Goal: Task Accomplishment & Management: Manage account settings

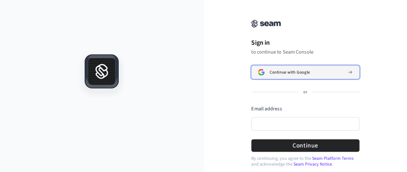
click at [289, 68] on button "Continue with Google" at bounding box center [305, 73] width 108 height 14
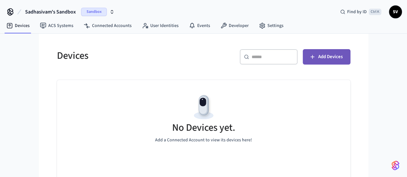
click at [316, 54] on icon "button" at bounding box center [312, 57] width 6 height 6
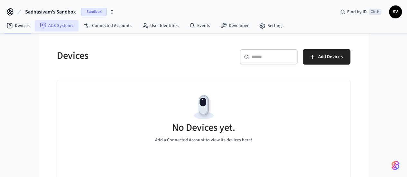
click at [74, 25] on link "ACS Systems" at bounding box center [57, 26] width 44 height 12
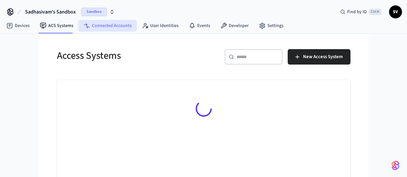
click at [96, 27] on link "Connected Accounts" at bounding box center [107, 26] width 58 height 12
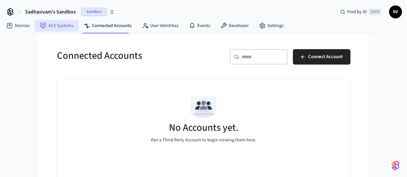
click at [58, 21] on link "ACS Systems" at bounding box center [57, 26] width 44 height 12
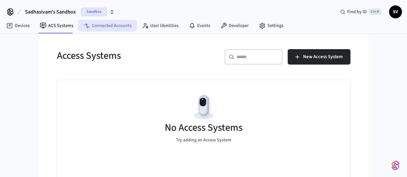
click at [81, 22] on link "Connected Accounts" at bounding box center [107, 26] width 58 height 12
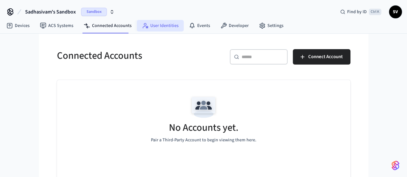
click at [151, 25] on link "User Identities" at bounding box center [160, 26] width 47 height 12
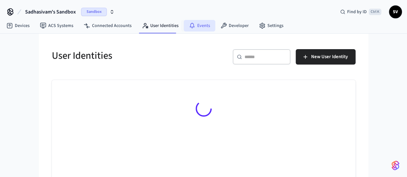
click at [184, 24] on link "Events" at bounding box center [200, 26] width 32 height 12
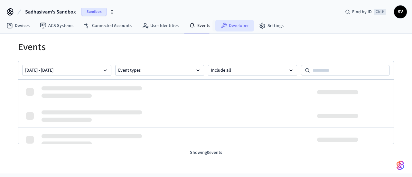
click at [232, 28] on link "Developer" at bounding box center [234, 26] width 39 height 12
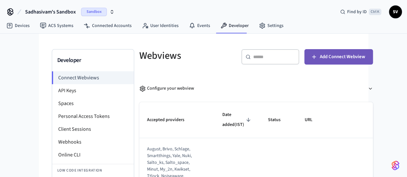
click at [364, 59] on span "Add Connect Webview" at bounding box center [342, 57] width 45 height 8
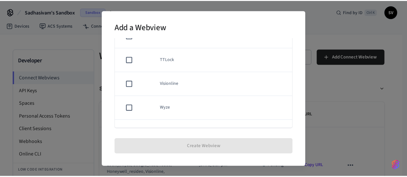
scroll to position [559, 0]
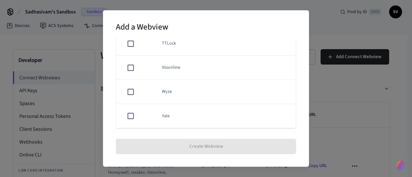
click at [361, 106] on div "Add a Webview Select a manufacturer. ​ ​ Akiles Assa Abloy Credential Service A…" at bounding box center [206, 88] width 412 height 177
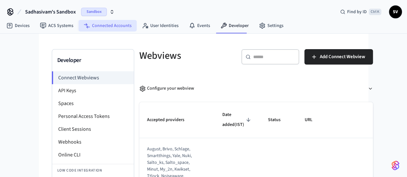
click at [110, 29] on link "Connected Accounts" at bounding box center [107, 26] width 58 height 12
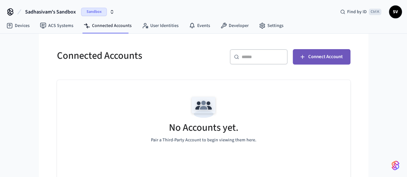
click at [341, 61] on button "Connect Account" at bounding box center [322, 56] width 58 height 15
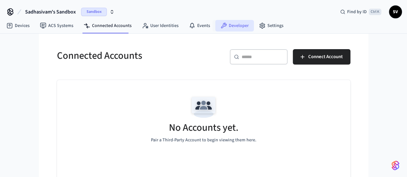
click at [230, 23] on link "Developer" at bounding box center [234, 26] width 39 height 12
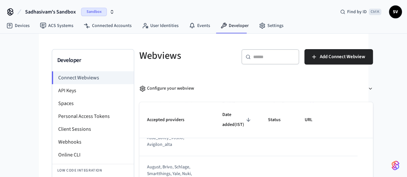
scroll to position [49, 0]
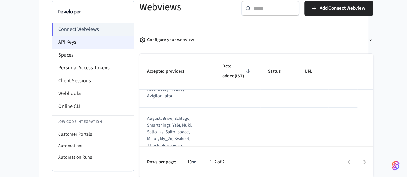
click at [54, 41] on li "API Keys" at bounding box center [93, 42] width 82 height 13
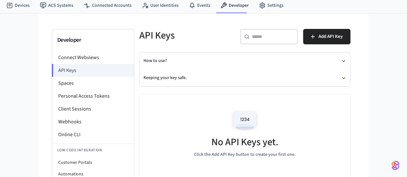
scroll to position [20, 0]
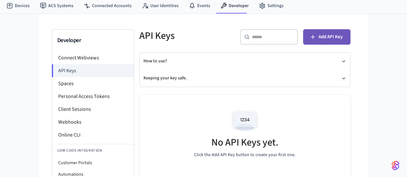
click at [343, 33] on span "Add API Key" at bounding box center [331, 37] width 24 height 8
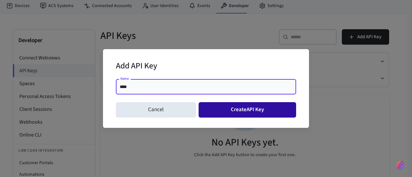
type input "****"
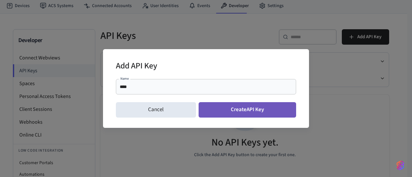
click at [223, 115] on button "Create API Key" at bounding box center [248, 109] width 98 height 15
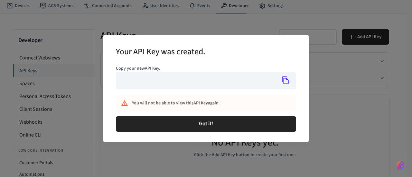
click at [223, 115] on div "Got it!" at bounding box center [206, 124] width 180 height 21
type input "**********"
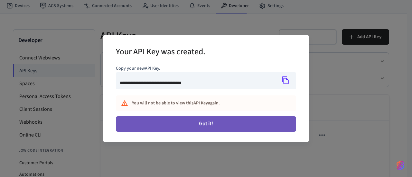
click at [232, 121] on button "Got it!" at bounding box center [206, 123] width 180 height 15
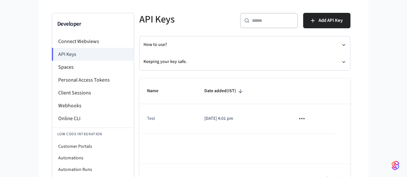
scroll to position [36, 0]
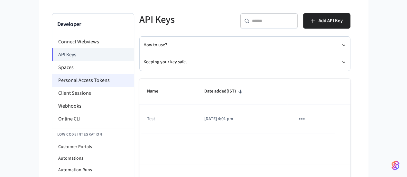
click at [52, 80] on li "Personal Access Tokens" at bounding box center [93, 80] width 82 height 13
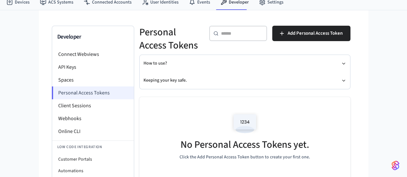
scroll to position [24, 0]
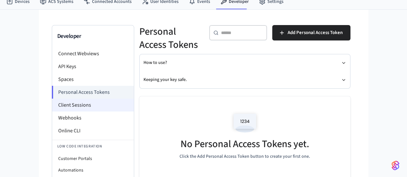
click at [52, 105] on li "Client Sessions" at bounding box center [93, 105] width 82 height 13
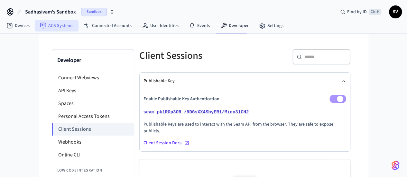
click at [69, 22] on link "ACS Systems" at bounding box center [57, 26] width 44 height 12
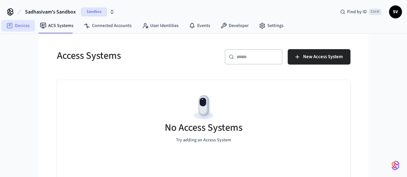
click at [22, 25] on link "Devices" at bounding box center [17, 26] width 33 height 12
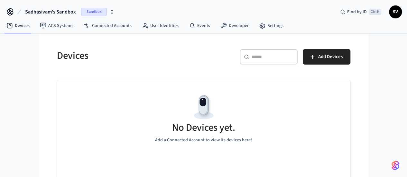
click at [112, 12] on icon "button" at bounding box center [111, 11] width 5 height 5
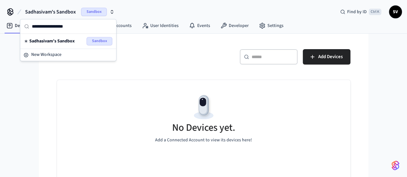
click at [153, 48] on div "Devices" at bounding box center [124, 56] width 151 height 28
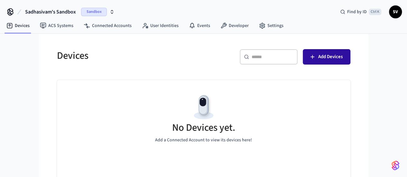
click at [343, 57] on span "Add Devices" at bounding box center [330, 57] width 24 height 8
click at [105, 11] on span "Sandbox" at bounding box center [94, 12] width 26 height 8
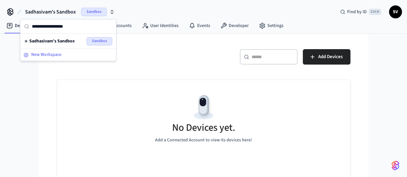
click at [49, 55] on span "New Workspace" at bounding box center [46, 54] width 30 height 7
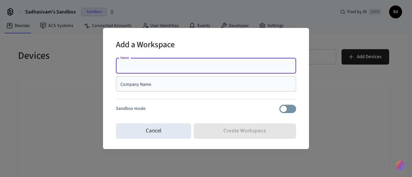
click at [149, 85] on input "Company Name" at bounding box center [206, 84] width 172 height 6
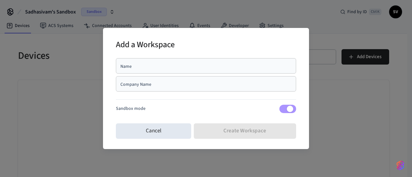
click at [143, 61] on div "Name" at bounding box center [206, 65] width 180 height 15
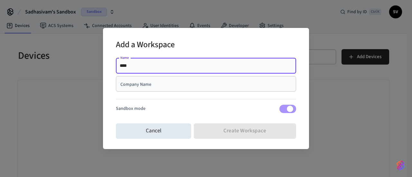
type input "****"
click at [137, 91] on div "Company Name" at bounding box center [206, 83] width 180 height 15
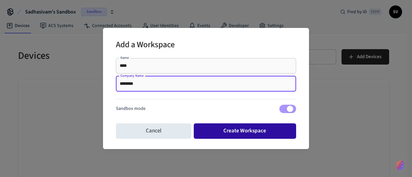
type input "********"
click at [205, 126] on button "Create Workspace" at bounding box center [245, 131] width 103 height 15
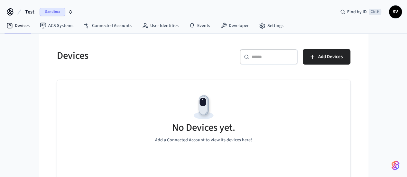
click at [27, 10] on span "Test" at bounding box center [29, 12] width 9 height 8
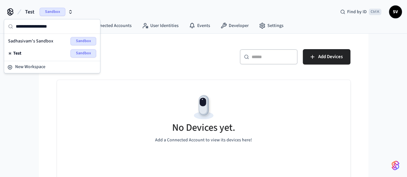
click at [54, 54] on div "Test Sandbox" at bounding box center [52, 53] width 88 height 8
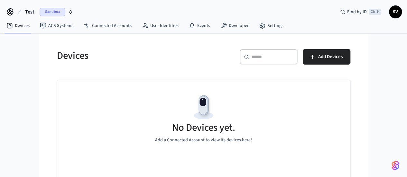
click at [183, 74] on div "Devices ​ ​ Add Devices No Devices yet. Add a Connected Account to view its dev…" at bounding box center [204, 123] width 304 height 163
click at [343, 56] on span "Add Devices" at bounding box center [330, 57] width 24 height 8
click at [50, 11] on span "Sandbox" at bounding box center [53, 12] width 26 height 8
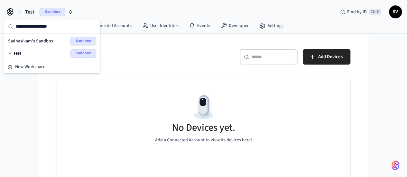
click at [51, 40] on span "Sadhasivam's Sandbox" at bounding box center [30, 41] width 45 height 6
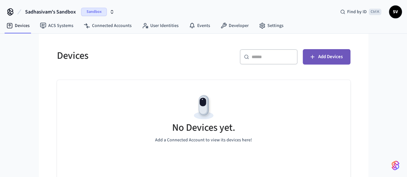
click at [343, 56] on span "Add Devices" at bounding box center [330, 57] width 24 height 8
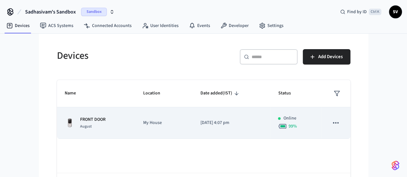
click at [80, 125] on span "August" at bounding box center [86, 126] width 12 height 5
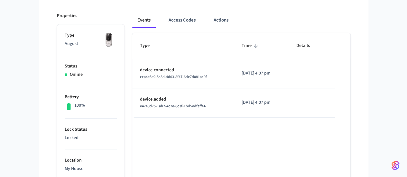
scroll to position [77, 0]
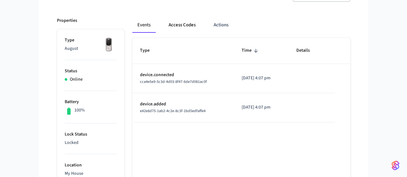
click at [163, 23] on button "Access Codes" at bounding box center [181, 24] width 37 height 15
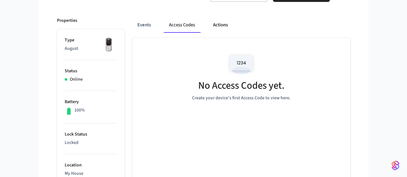
click at [208, 26] on button "Actions" at bounding box center [220, 24] width 25 height 15
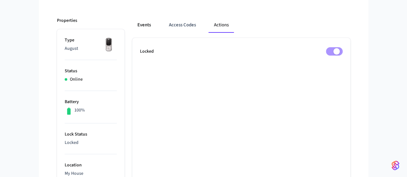
click at [132, 24] on button "Events" at bounding box center [144, 24] width 24 height 15
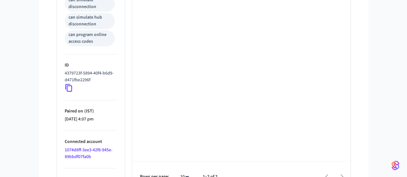
scroll to position [0, 0]
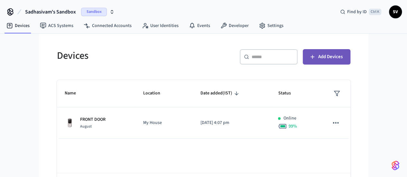
click at [343, 57] on span "Add Devices" at bounding box center [330, 57] width 24 height 8
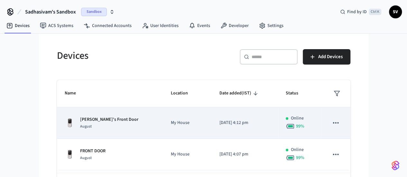
click at [338, 123] on icon "sticky table" at bounding box center [335, 122] width 5 height 1
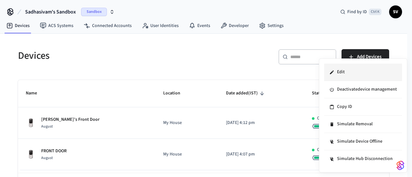
click at [358, 69] on li "Edit" at bounding box center [363, 72] width 78 height 17
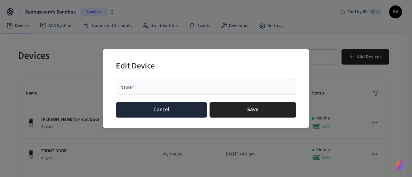
click at [171, 105] on button "Cancel" at bounding box center [161, 109] width 91 height 15
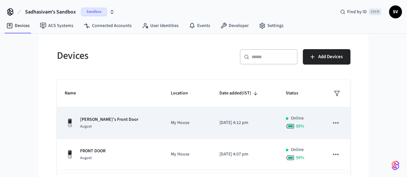
scroll to position [26, 0]
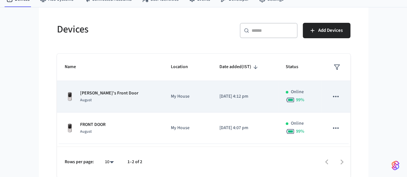
click at [80, 99] on div "August" at bounding box center [109, 100] width 58 height 7
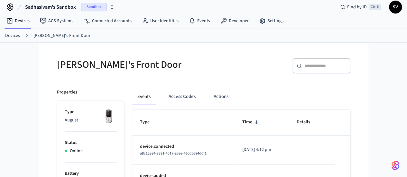
scroll to position [5, 0]
click at [19, 20] on link "Devices" at bounding box center [17, 21] width 33 height 12
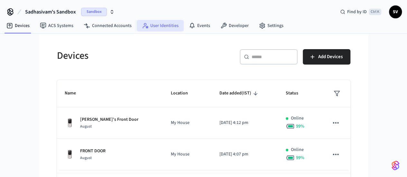
click at [169, 23] on link "User Identities" at bounding box center [160, 26] width 47 height 12
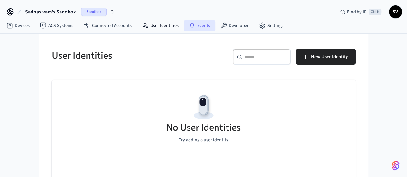
click at [210, 26] on link "Events" at bounding box center [200, 26] width 32 height 12
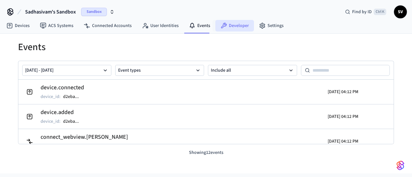
click at [230, 27] on link "Developer" at bounding box center [234, 26] width 39 height 12
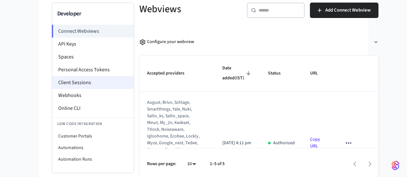
scroll to position [49, 0]
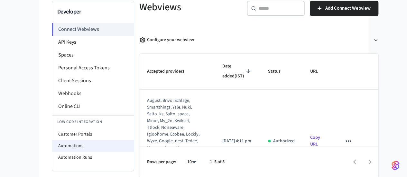
click at [52, 149] on li "Automations" at bounding box center [93, 146] width 82 height 12
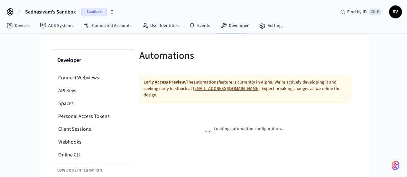
select select "**********"
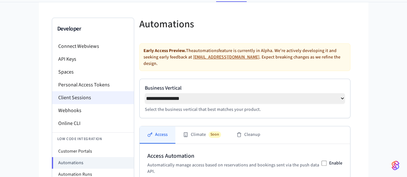
scroll to position [31, 0]
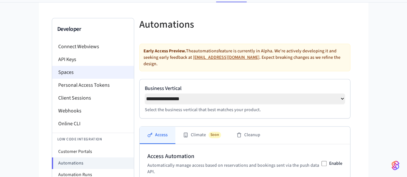
click at [52, 67] on li "Spaces" at bounding box center [93, 72] width 82 height 13
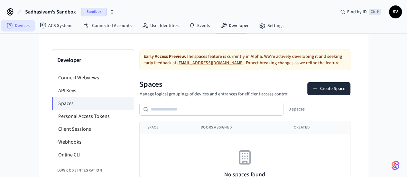
click at [21, 24] on link "Devices" at bounding box center [17, 26] width 33 height 12
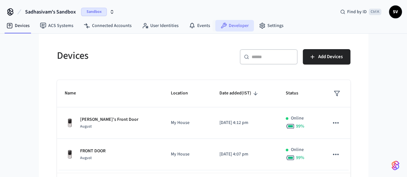
click at [241, 28] on link "Developer" at bounding box center [234, 26] width 39 height 12
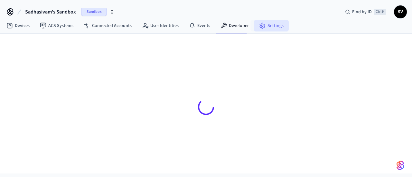
click at [260, 27] on icon at bounding box center [262, 25] width 5 height 5
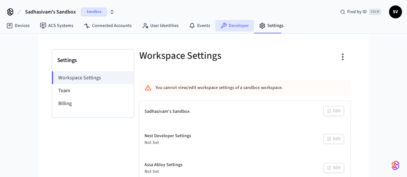
click at [232, 27] on link "Developer" at bounding box center [234, 26] width 39 height 12
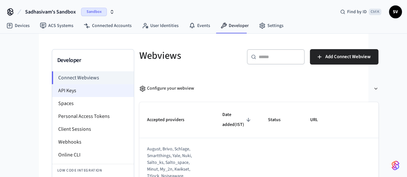
click at [52, 87] on li "API Keys" at bounding box center [93, 90] width 82 height 13
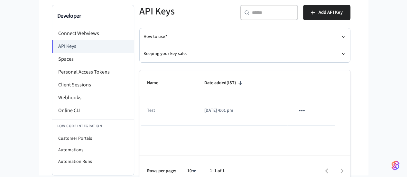
scroll to position [53, 0]
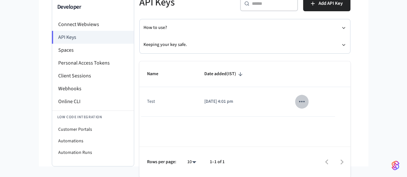
click at [306, 102] on icon "sticky table" at bounding box center [302, 101] width 8 height 8
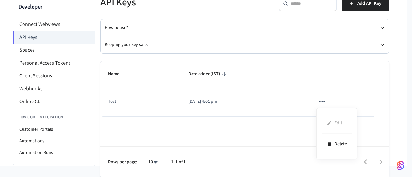
click at [203, 98] on div at bounding box center [206, 88] width 412 height 177
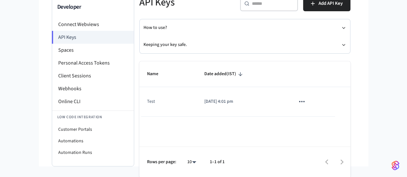
click at [139, 98] on td "Test" at bounding box center [167, 101] width 57 height 29
click at [139, 102] on td "Test" at bounding box center [167, 101] width 57 height 29
click at [143, 45] on button "Keeping your key safe." at bounding box center [244, 44] width 203 height 17
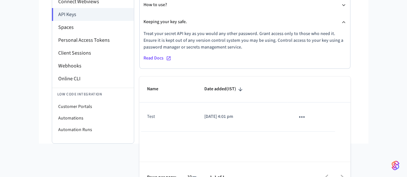
scroll to position [85, 0]
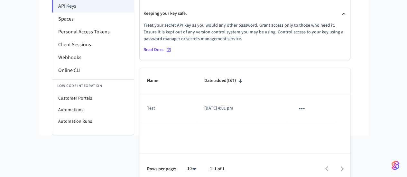
click at [210, 105] on p "2025/09/10 at 4:01 pm" at bounding box center [242, 108] width 76 height 7
click at [305, 108] on icon "sticky table" at bounding box center [301, 108] width 5 height 1
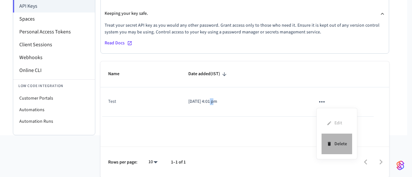
click at [337, 147] on li "Delete" at bounding box center [336, 144] width 31 height 20
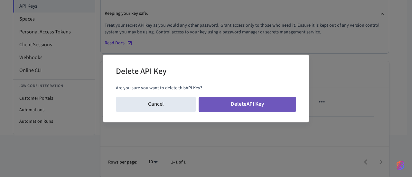
click at [268, 110] on button "Delete API Key" at bounding box center [248, 104] width 98 height 15
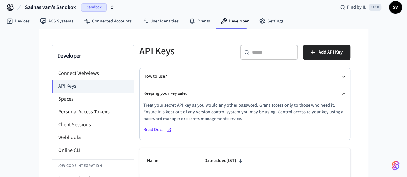
scroll to position [0, 0]
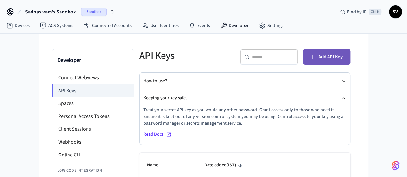
click at [349, 61] on button "Add API Key" at bounding box center [326, 56] width 47 height 15
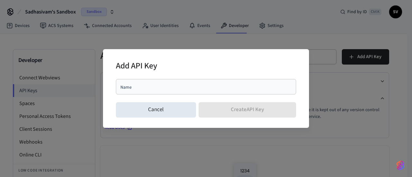
click at [170, 91] on div "Name" at bounding box center [206, 86] width 180 height 15
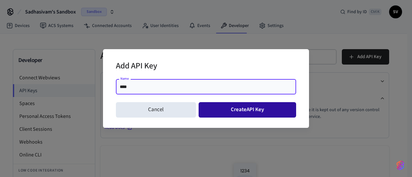
type input "****"
click at [215, 109] on button "Create API Key" at bounding box center [248, 109] width 98 height 15
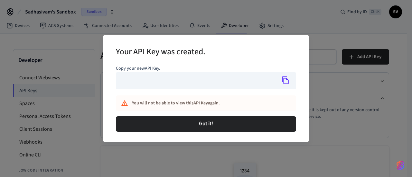
type input "**********"
click at [167, 85] on input "**********" at bounding box center [196, 80] width 160 height 17
click at [235, 102] on div "You will not be able to view this API Key again." at bounding box center [200, 103] width 136 height 12
click at [286, 79] on icon "Copy" at bounding box center [285, 81] width 7 height 8
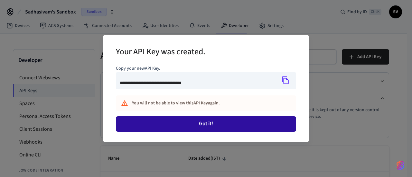
click at [160, 125] on button "Got it!" at bounding box center [206, 123] width 180 height 15
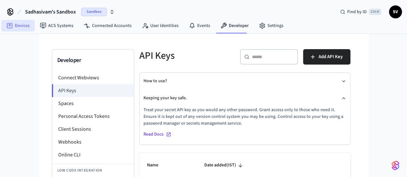
click at [18, 26] on link "Devices" at bounding box center [17, 26] width 33 height 12
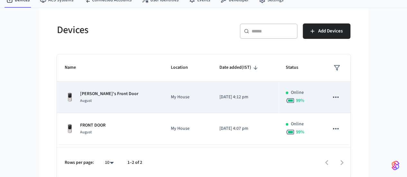
scroll to position [26, 0]
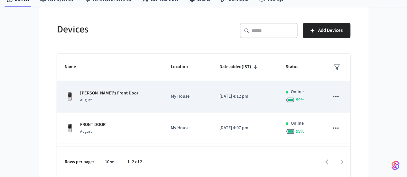
click at [340, 97] on icon "sticky table" at bounding box center [335, 96] width 8 height 8
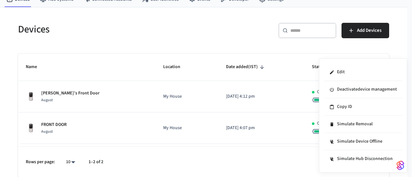
click at [251, 54] on div at bounding box center [206, 88] width 412 height 177
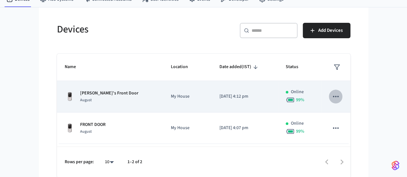
click at [340, 96] on icon "sticky table" at bounding box center [335, 96] width 8 height 8
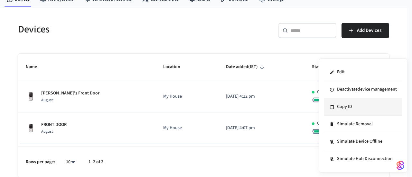
click at [347, 104] on li "Copy ID" at bounding box center [363, 106] width 78 height 17
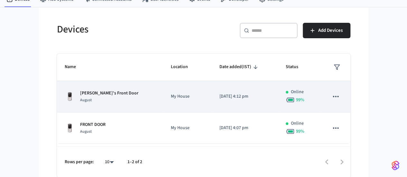
click at [340, 98] on icon "sticky table" at bounding box center [335, 96] width 8 height 8
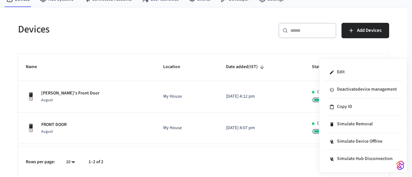
click at [42, 99] on div at bounding box center [206, 88] width 412 height 177
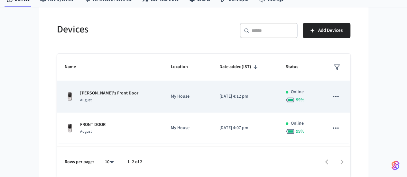
click at [171, 94] on p "My House" at bounding box center [187, 96] width 33 height 7
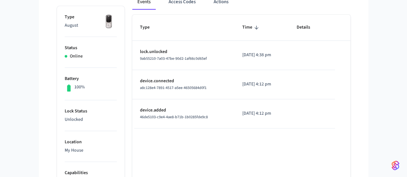
scroll to position [100, 0]
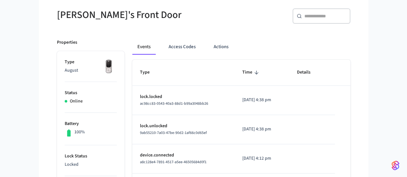
scroll to position [55, 0]
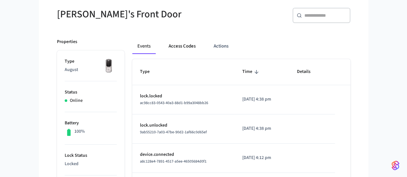
click at [172, 45] on button "Access Codes" at bounding box center [181, 46] width 37 height 15
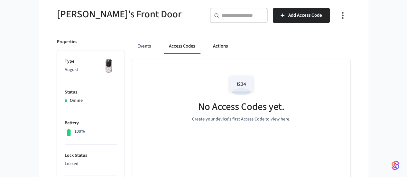
click at [208, 45] on button "Actions" at bounding box center [220, 46] width 25 height 15
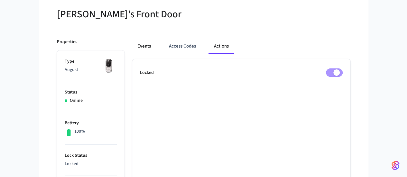
click at [132, 51] on button "Events" at bounding box center [144, 46] width 24 height 15
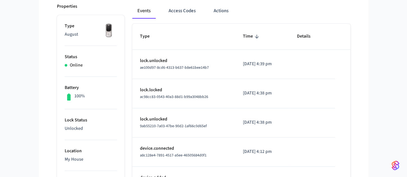
scroll to position [93, 0]
